Goal: Information Seeking & Learning: Learn about a topic

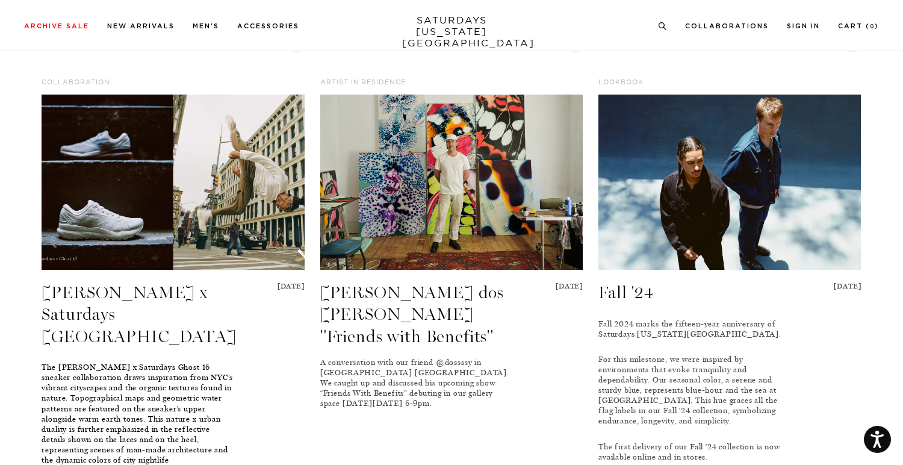
scroll to position [935, 0]
click at [149, 283] on link "Brooks x Saturdays NYC" at bounding box center [139, 314] width 195 height 64
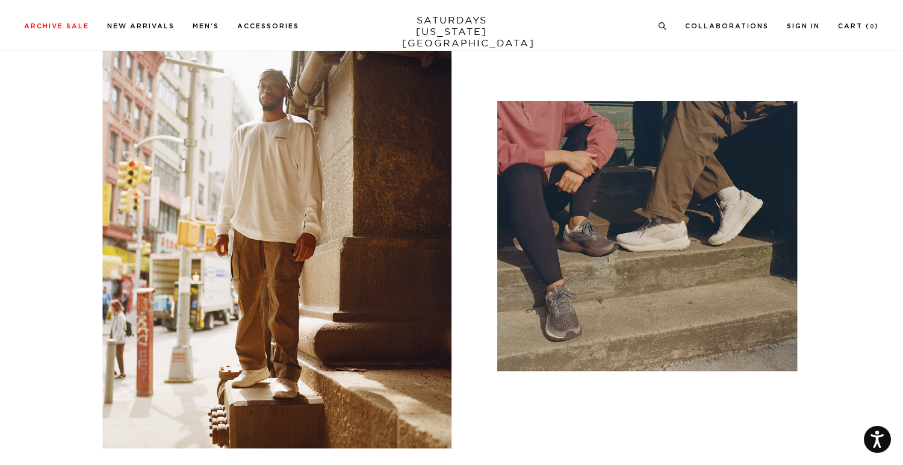
scroll to position [2215, 0]
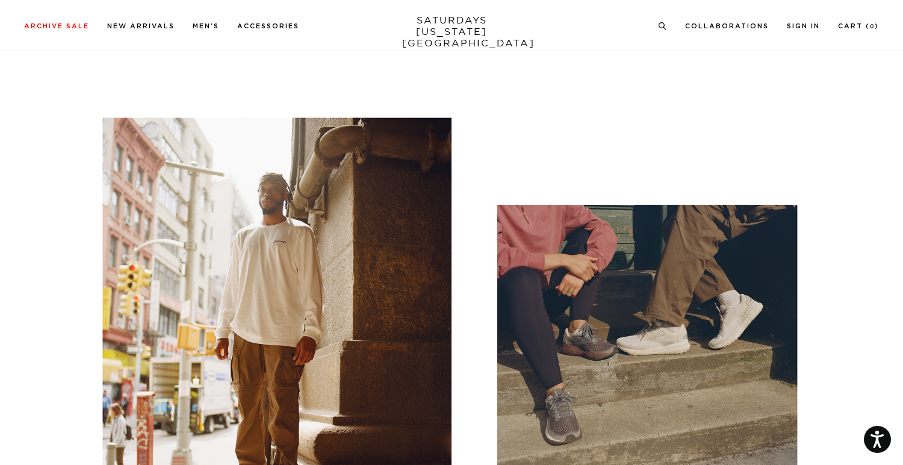
click at [461, 24] on link "SATURDAYS NEW YORK CITY" at bounding box center [451, 31] width 99 height 34
